Goal: Information Seeking & Learning: Learn about a topic

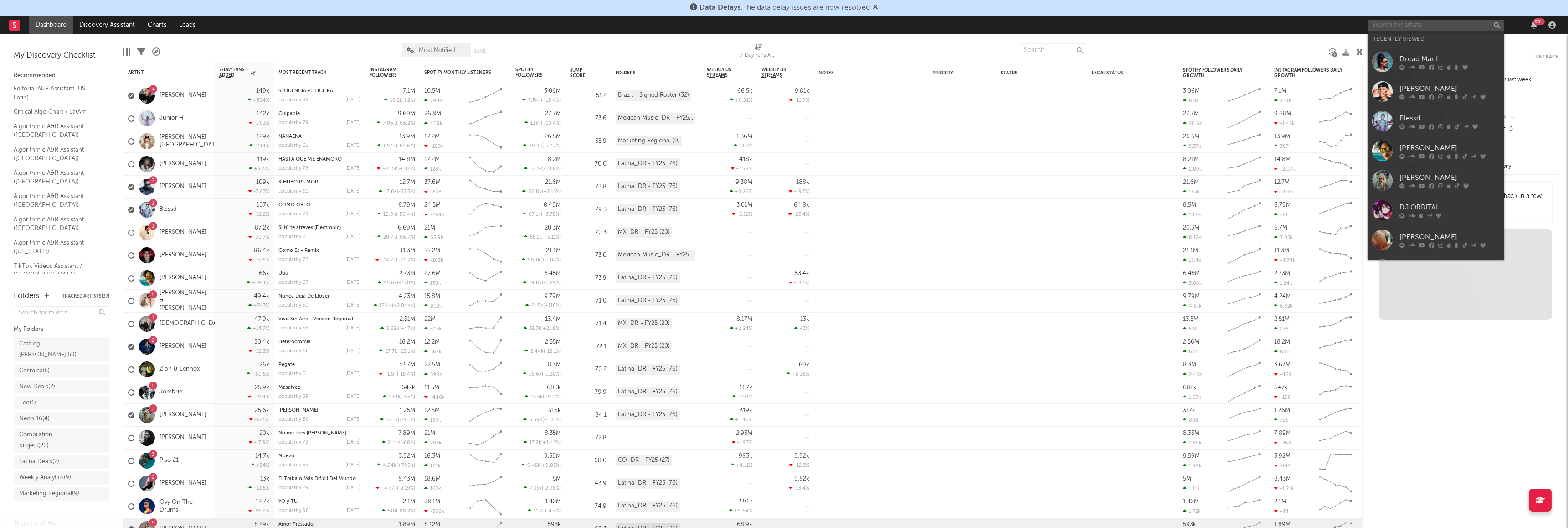
click at [1423, 28] on input "text" at bounding box center [1436, 25] width 137 height 11
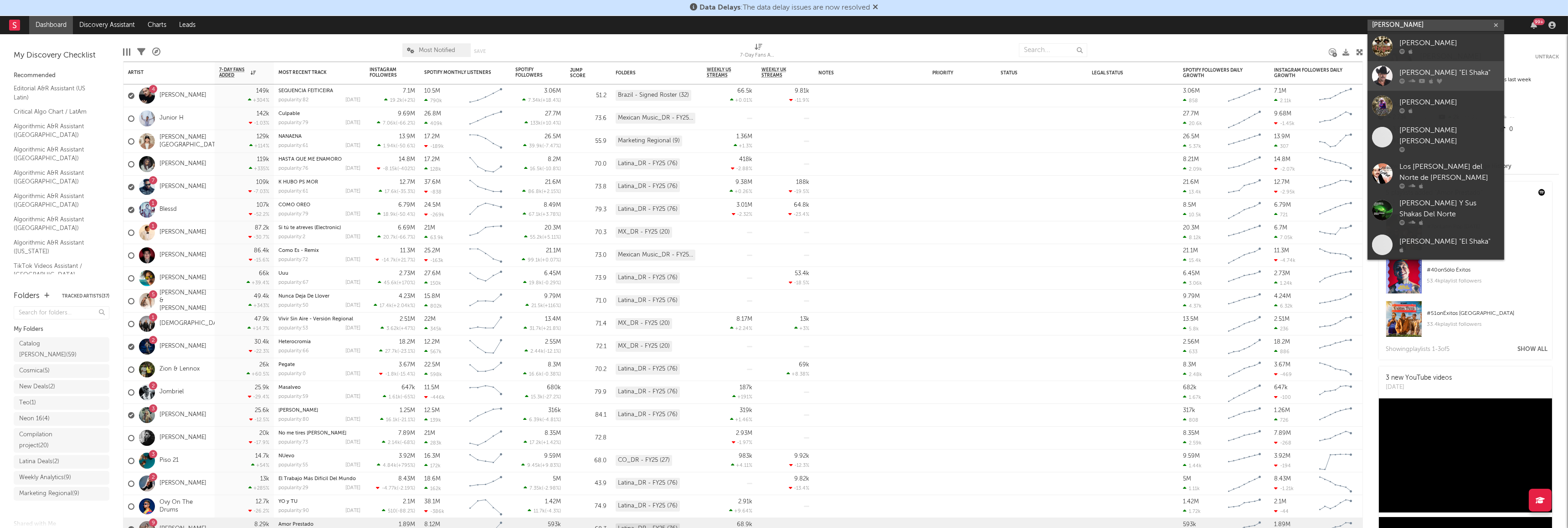
type input "[PERSON_NAME]"
click at [1448, 70] on div "[PERSON_NAME] "El Shaka"" at bounding box center [1450, 73] width 100 height 11
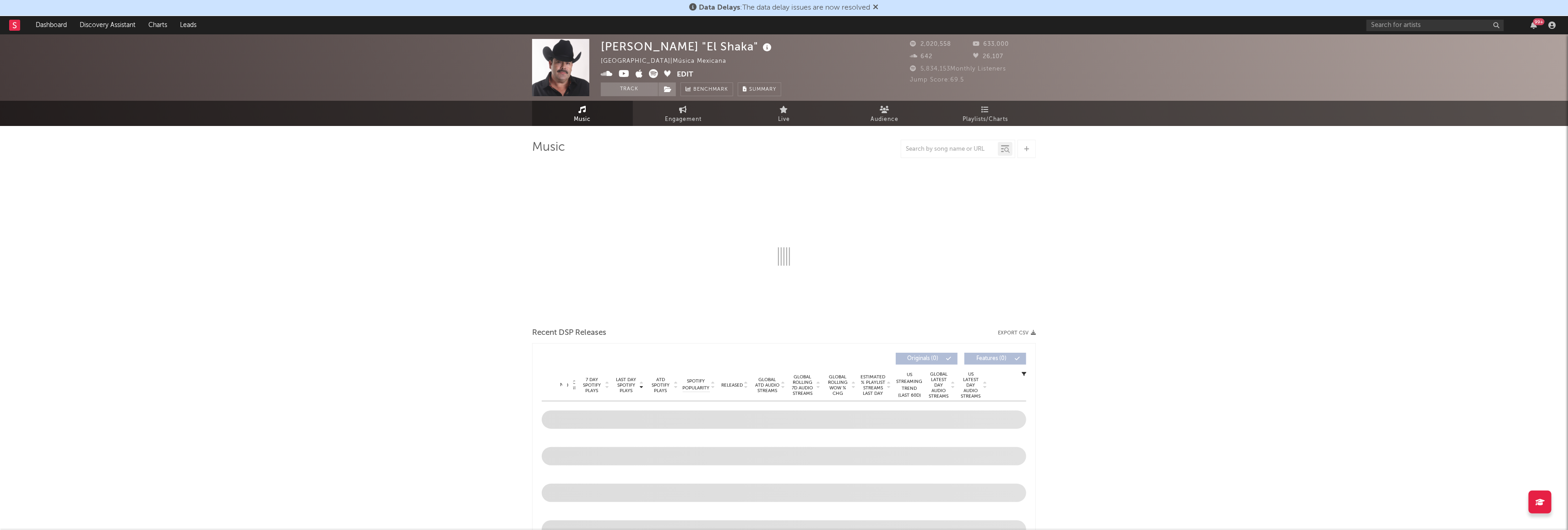
select select "6m"
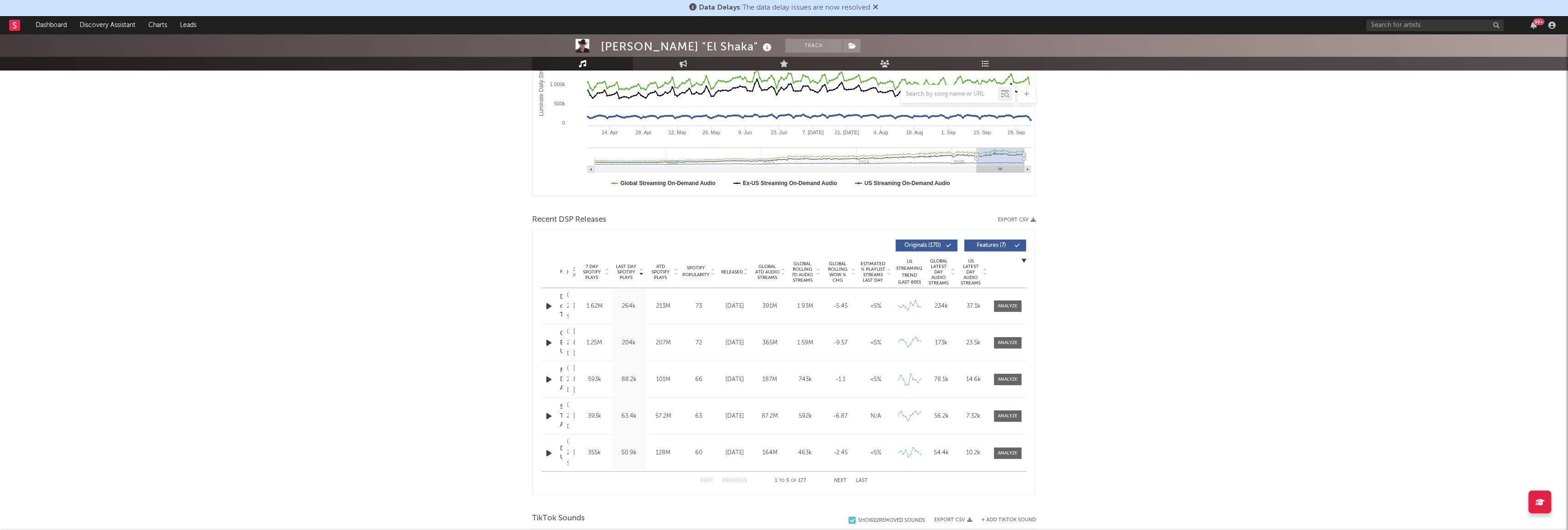
scroll to position [188, 0]
click at [1016, 304] on div at bounding box center [1008, 303] width 20 height 7
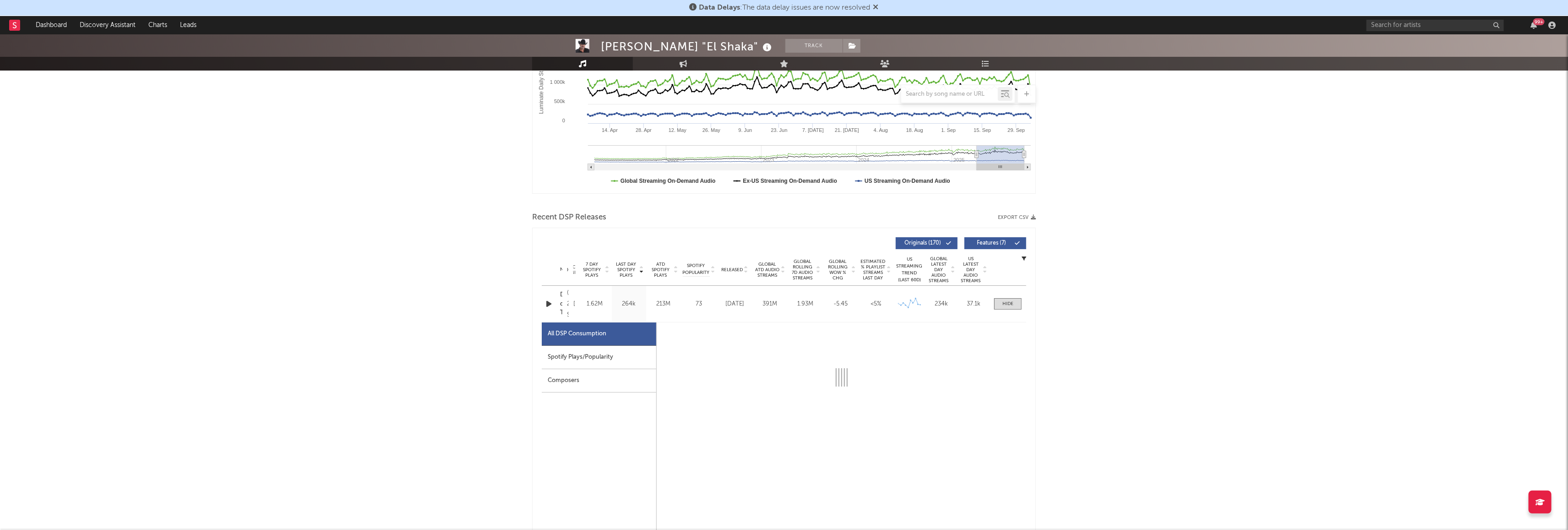
select select "6m"
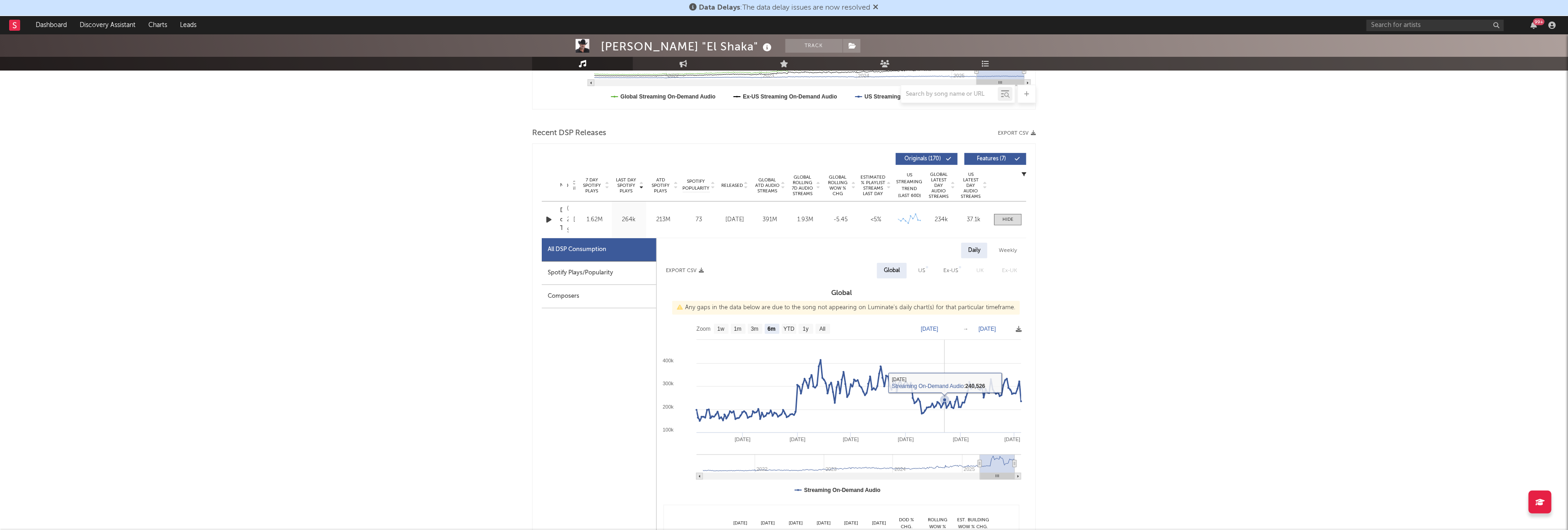
scroll to position [324, 0]
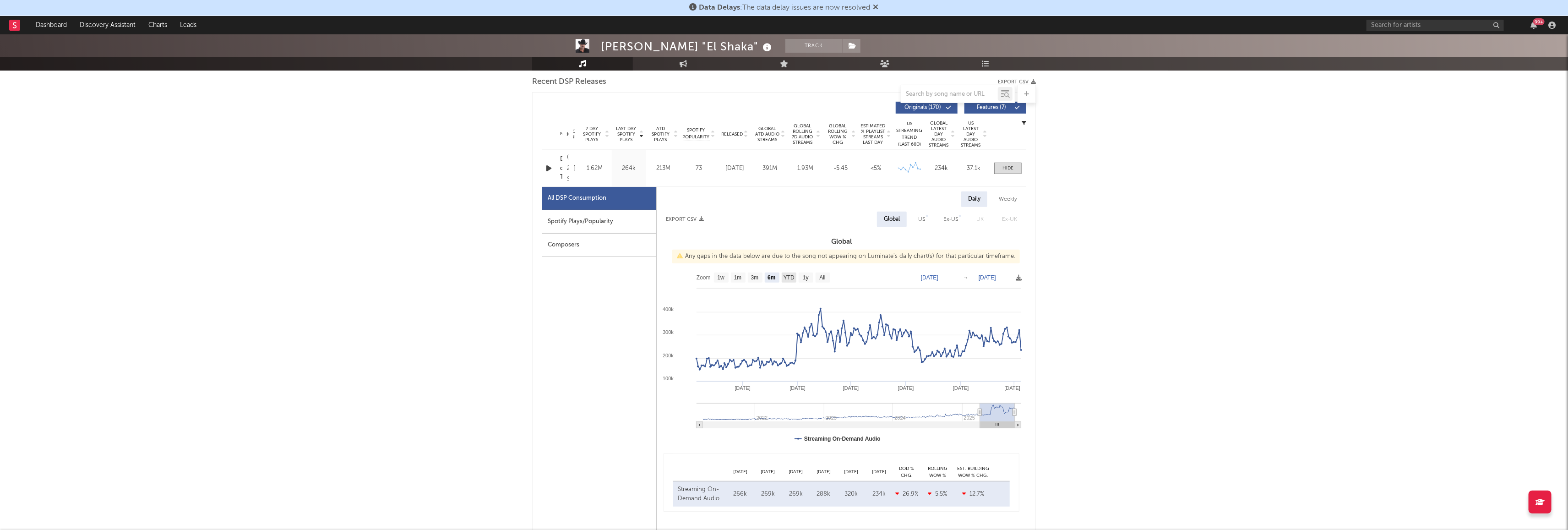
click at [791, 279] on text "YTD" at bounding box center [789, 278] width 11 height 7
select select "YTD"
click at [804, 278] on text "1y" at bounding box center [806, 278] width 6 height 7
select select "1y"
